Goal: Information Seeking & Learning: Find specific page/section

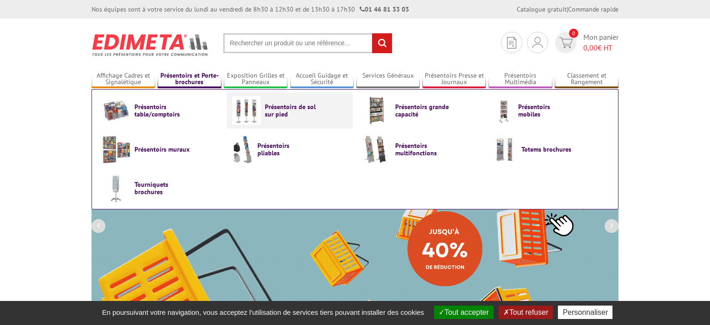
click at [265, 110] on link "Présentoirs de sol sur pied" at bounding box center [290, 110] width 116 height 29
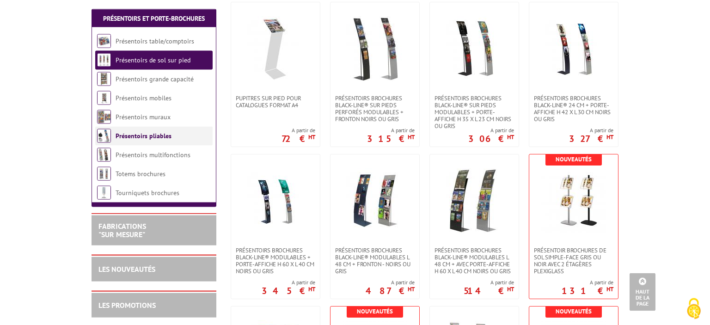
scroll to position [928, 0]
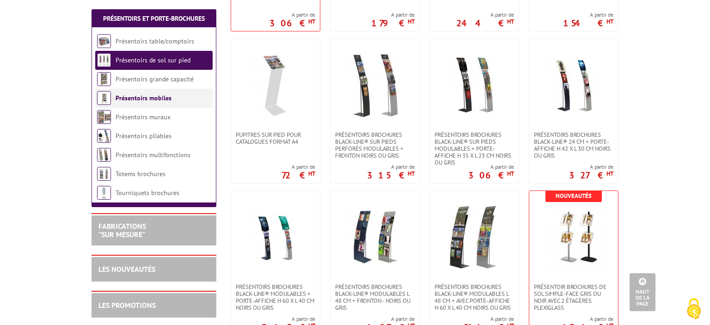
click at [140, 96] on link "Présentoirs mobiles" at bounding box center [144, 98] width 56 height 8
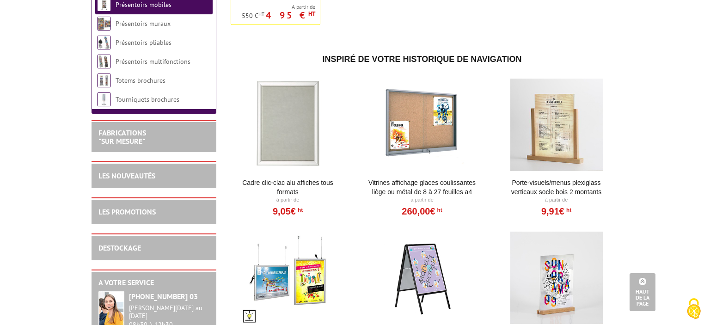
scroll to position [733, 0]
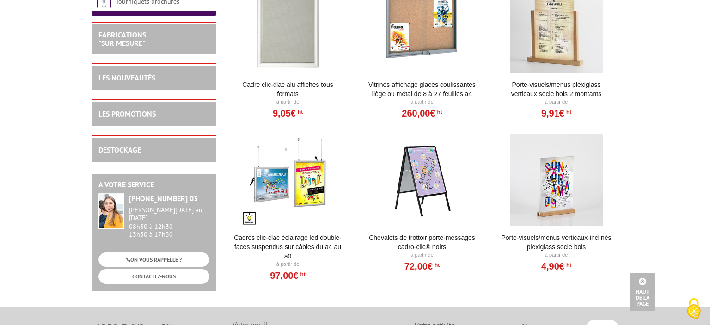
click at [118, 154] on link "DESTOCKAGE" at bounding box center [120, 149] width 43 height 9
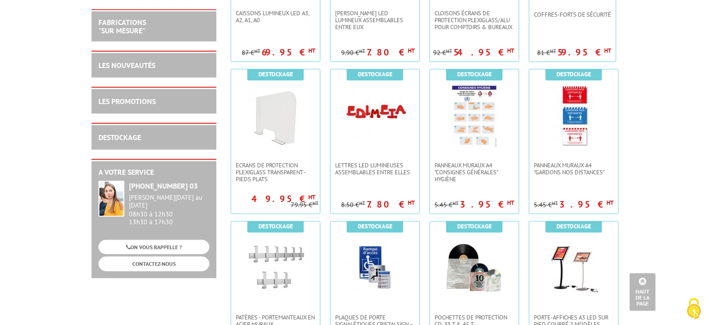
scroll to position [244, 0]
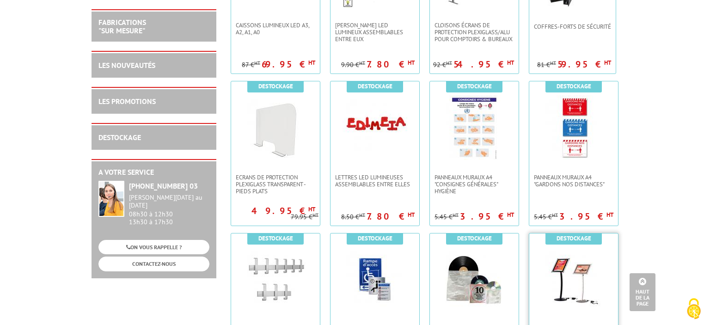
click at [576, 291] on img at bounding box center [574, 279] width 65 height 65
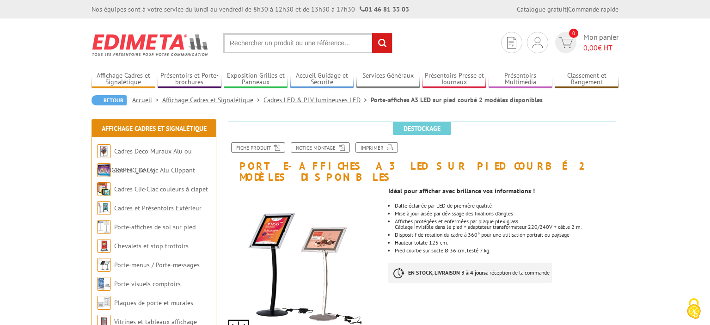
click at [249, 38] on input "text" at bounding box center [307, 43] width 169 height 20
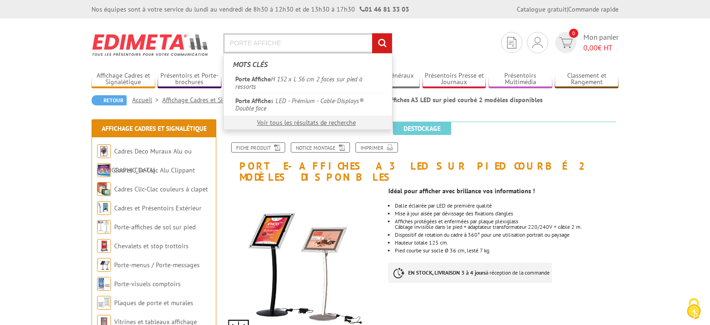
type input "PORTE AFFICHE"
click at [372, 33] on input "rechercher" at bounding box center [382, 43] width 20 height 20
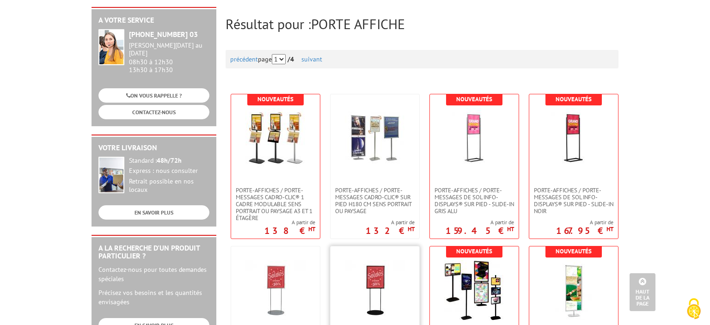
scroll to position [98, 0]
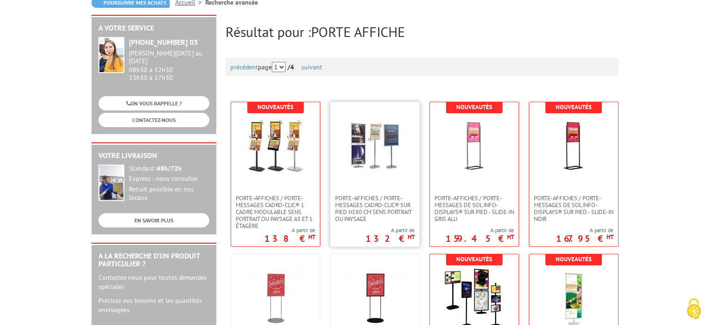
click at [402, 145] on img at bounding box center [375, 146] width 60 height 60
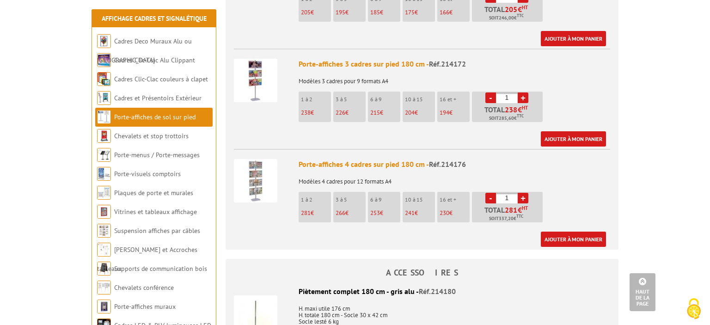
scroll to position [1367, 0]
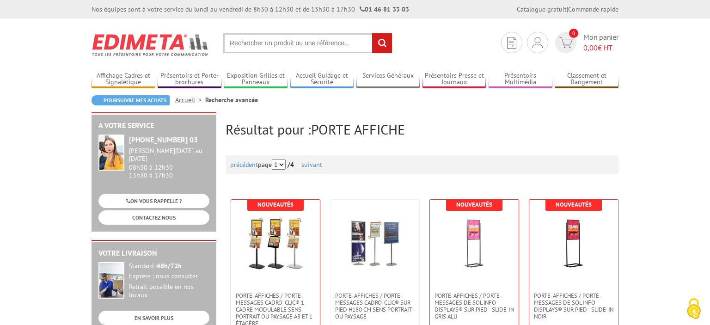
scroll to position [98, 0]
